Goal: Task Accomplishment & Management: Manage account settings

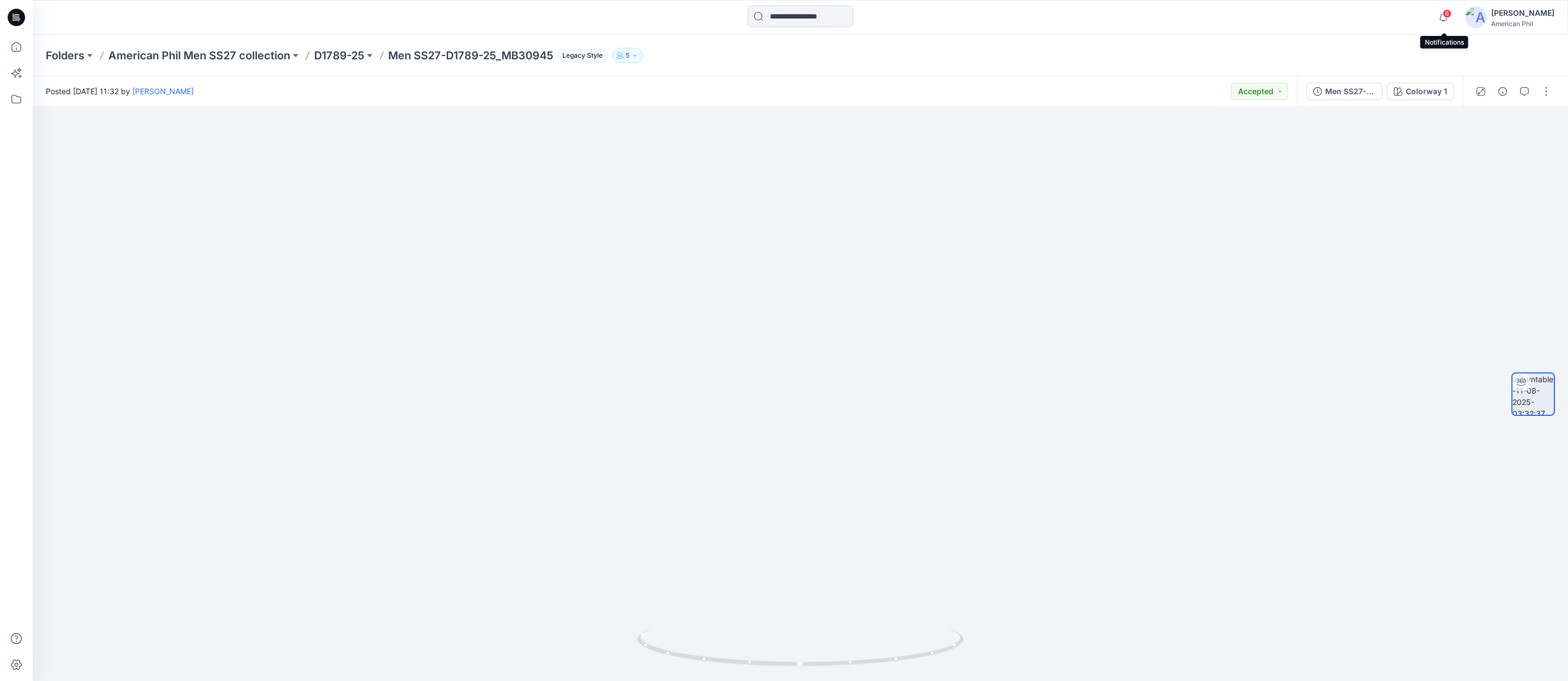
click at [1450, 12] on span "6" at bounding box center [1447, 13] width 9 height 9
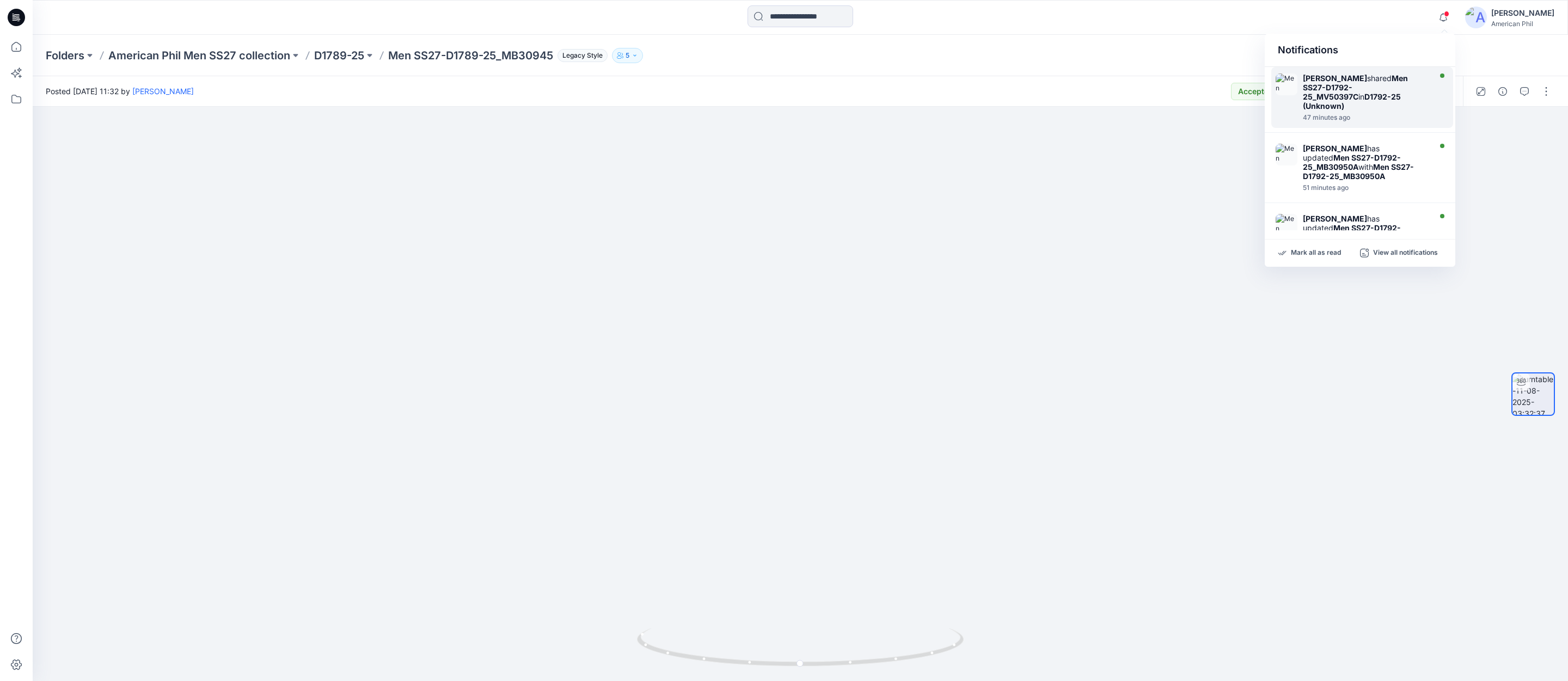
click at [1365, 94] on div "[PERSON_NAME] shared Men SS27-D1792-25_MV50397C in D1792-25 (Unknown)" at bounding box center [1365, 91] width 125 height 37
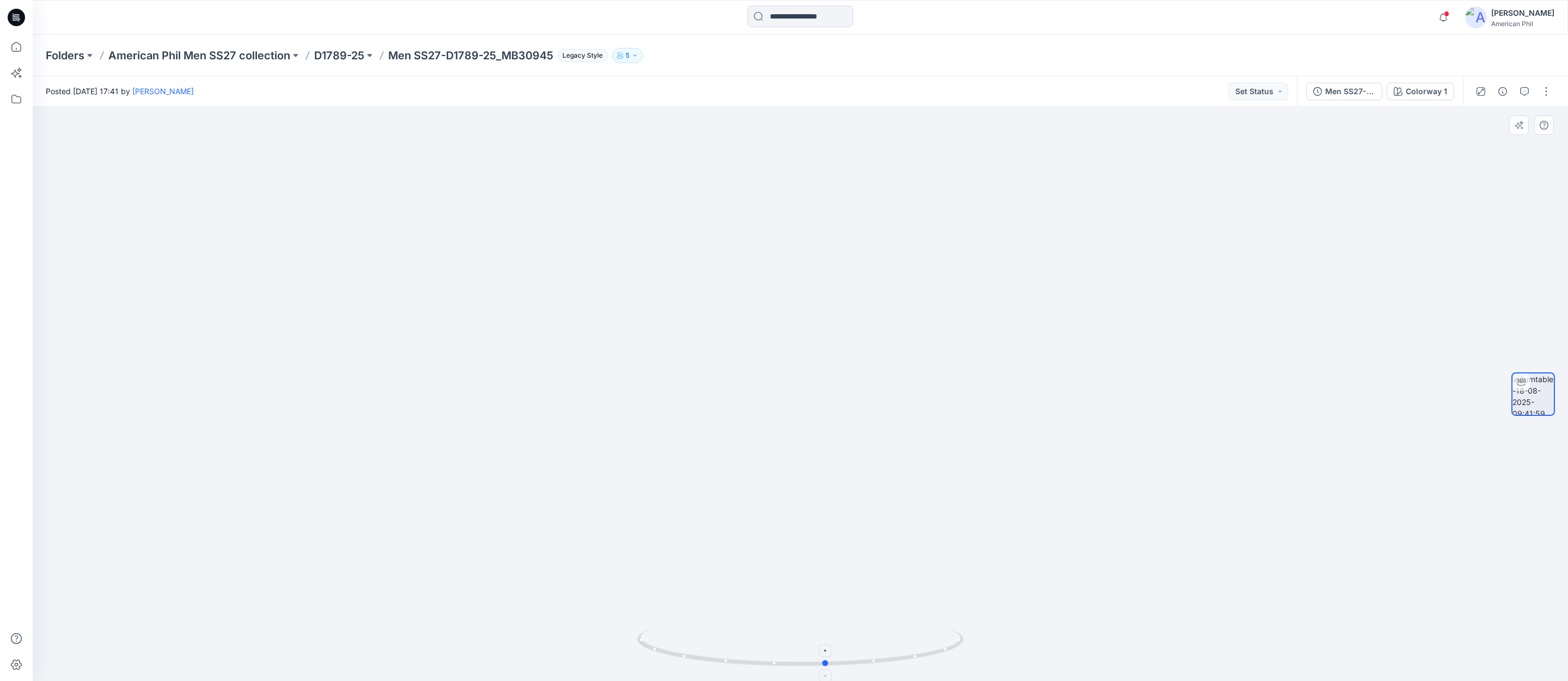
drag, startPoint x: 855, startPoint y: 665, endPoint x: 880, endPoint y: 661, distance: 25.3
click at [882, 661] on icon at bounding box center [801, 649] width 330 height 41
click at [1280, 91] on button "Set Status" at bounding box center [1258, 92] width 60 height 18
click at [1223, 143] on p "Accepted" at bounding box center [1228, 142] width 35 height 14
click at [1449, 14] on span at bounding box center [1446, 13] width 5 height 6
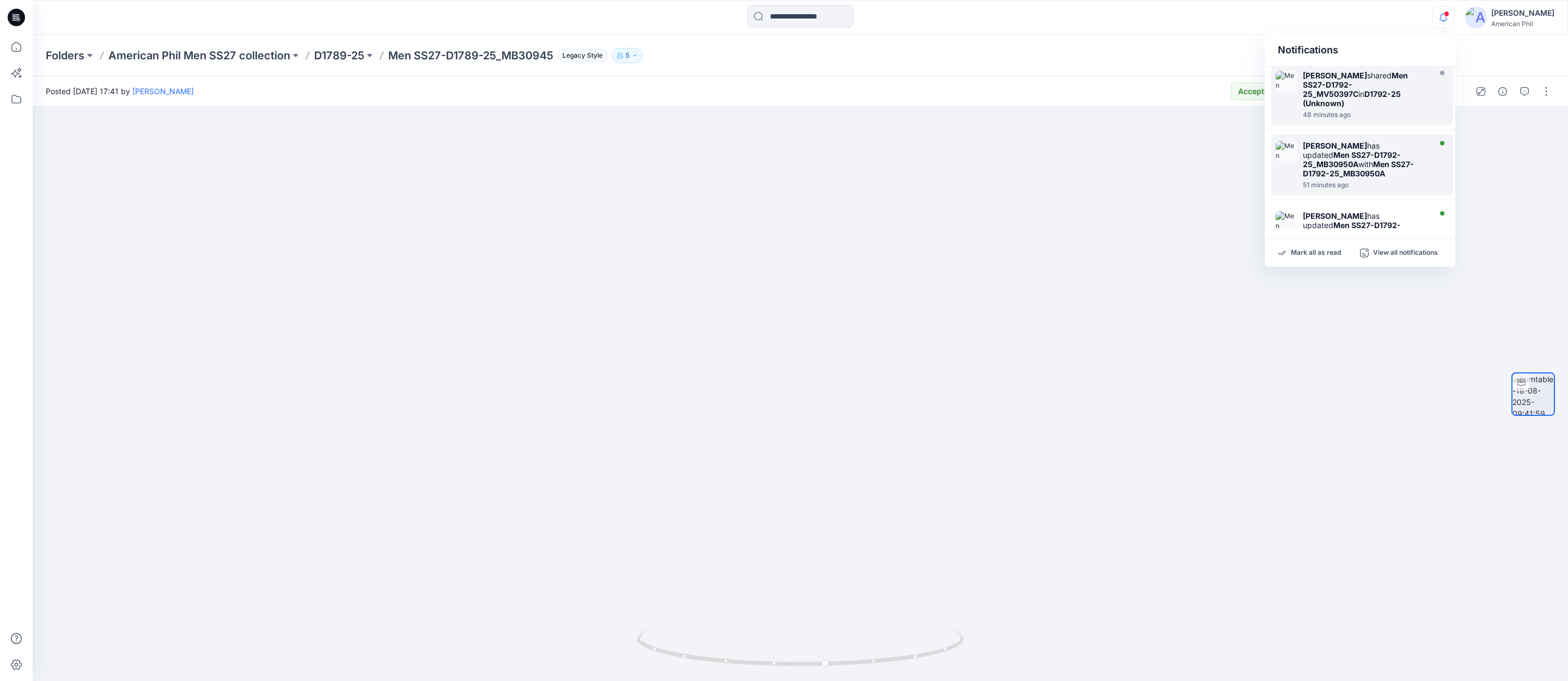
click at [1329, 150] on strong "Men SS27-D1792-25_MB30950A" at bounding box center [1352, 159] width 98 height 19
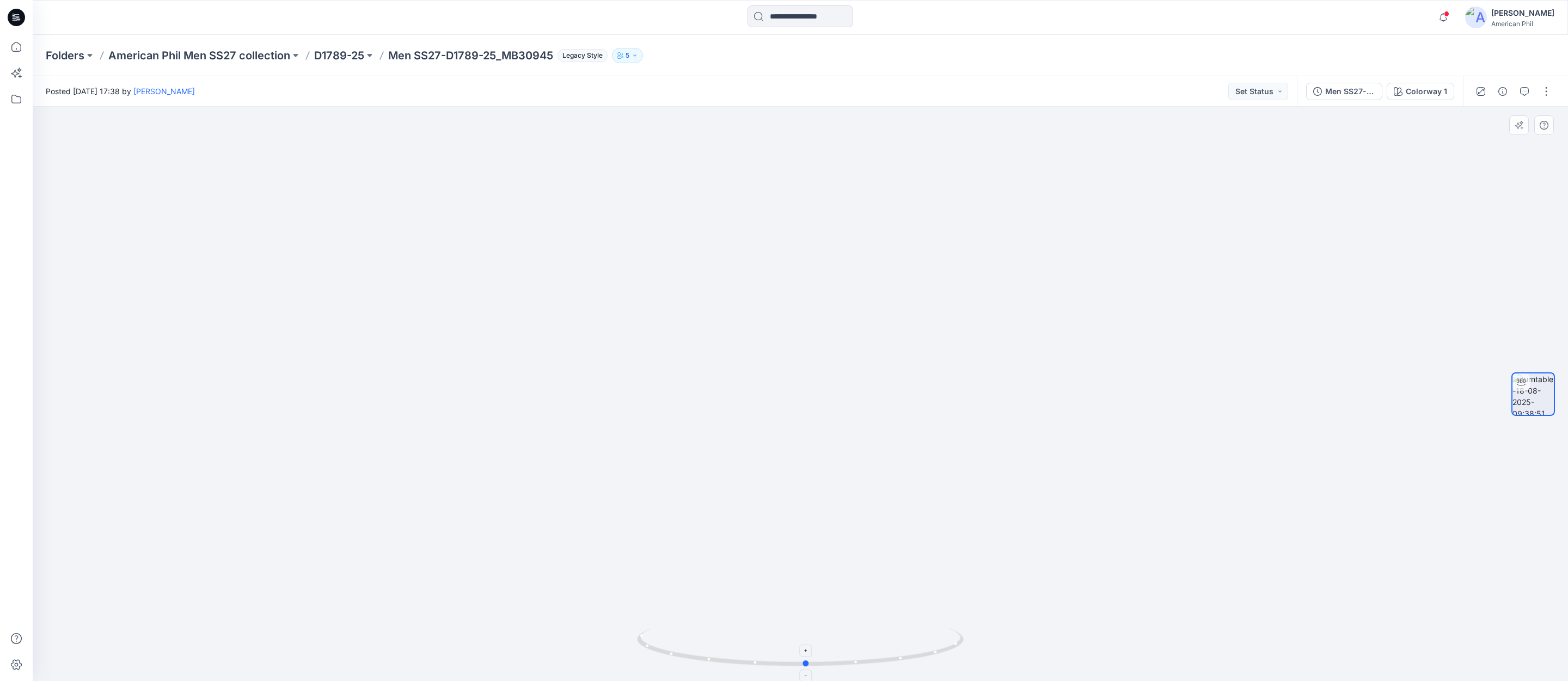
drag, startPoint x: 874, startPoint y: 659, endPoint x: 880, endPoint y: 663, distance: 7.2
click at [880, 663] on icon at bounding box center [801, 649] width 330 height 41
click at [1287, 91] on button "Set Status" at bounding box center [1258, 92] width 60 height 18
click at [1228, 139] on p "Accepted" at bounding box center [1228, 142] width 35 height 14
click at [1448, 13] on span at bounding box center [1446, 13] width 5 height 6
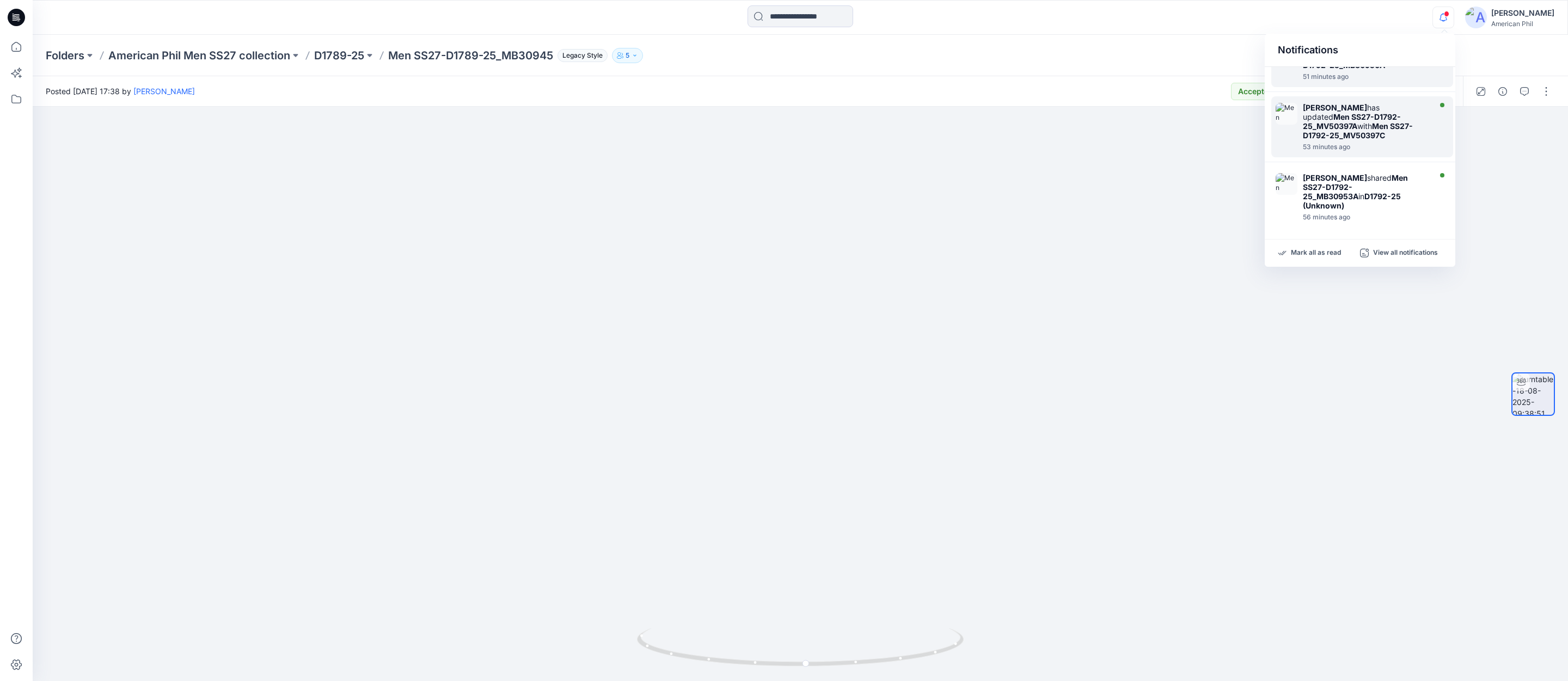
scroll to position [114, 0]
click at [1309, 171] on strong "Men SS27-D1792-25_MB30953A" at bounding box center [1355, 184] width 105 height 28
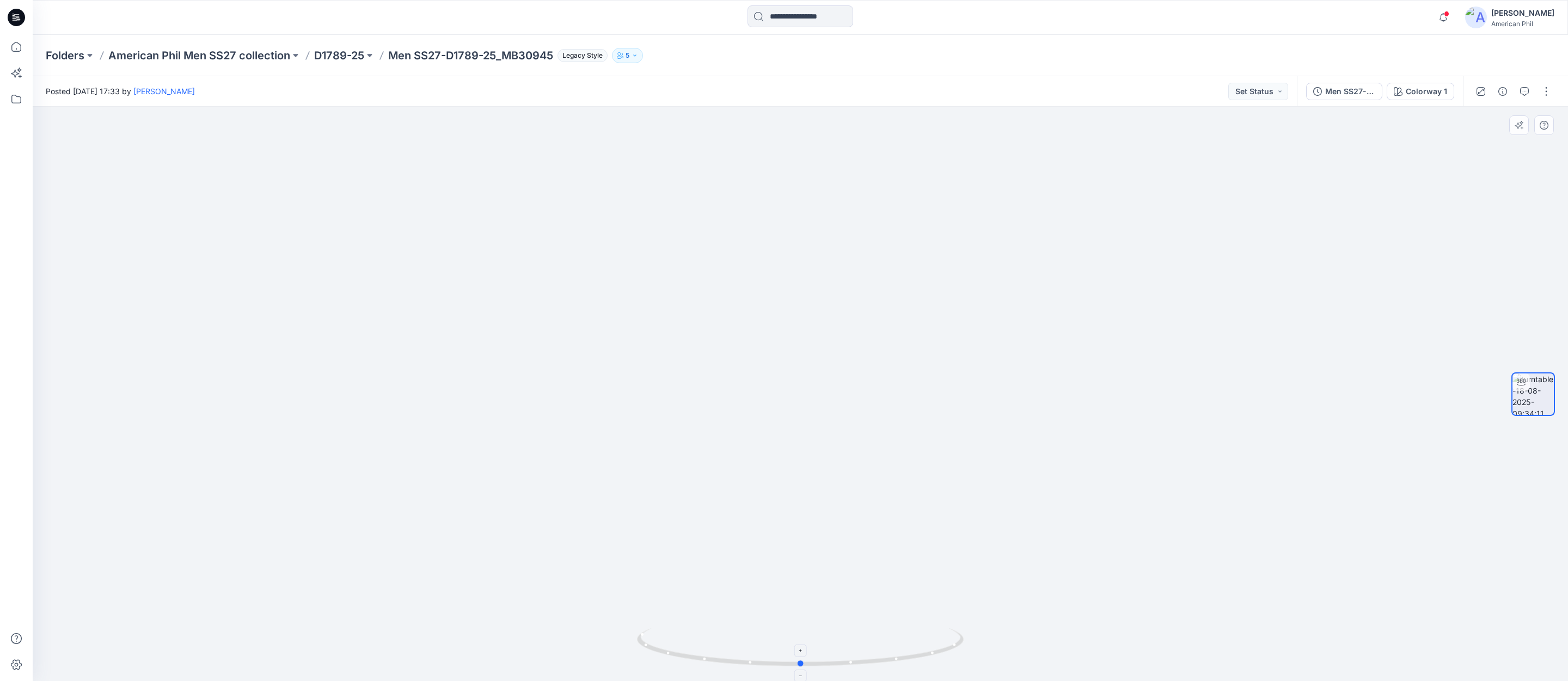
click at [918, 659] on icon at bounding box center [801, 649] width 330 height 41
click at [1279, 88] on button "Set Status" at bounding box center [1258, 92] width 60 height 18
click at [1219, 141] on p "Accepted" at bounding box center [1228, 142] width 35 height 14
